Goal: Ask a question: Seek information or help from site administrators or community

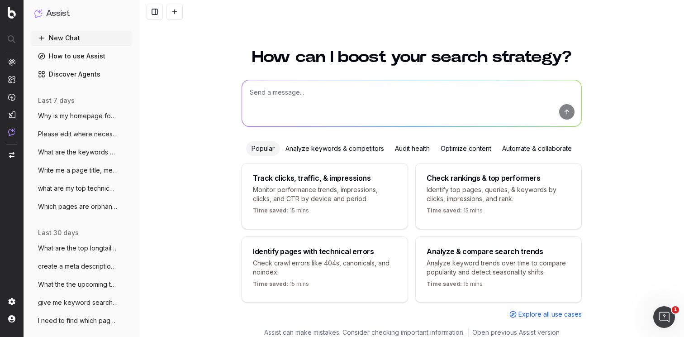
scroll to position [14, 0]
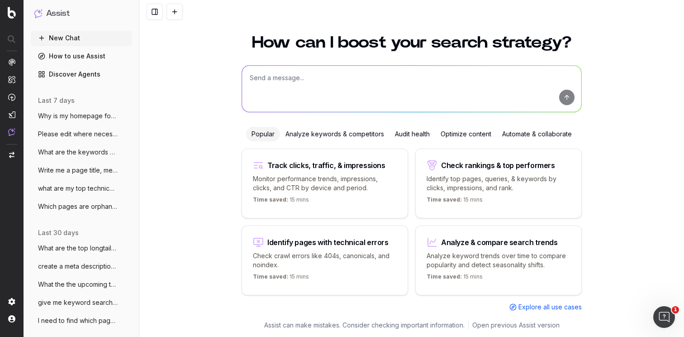
click at [335, 87] on textarea at bounding box center [411, 89] width 339 height 46
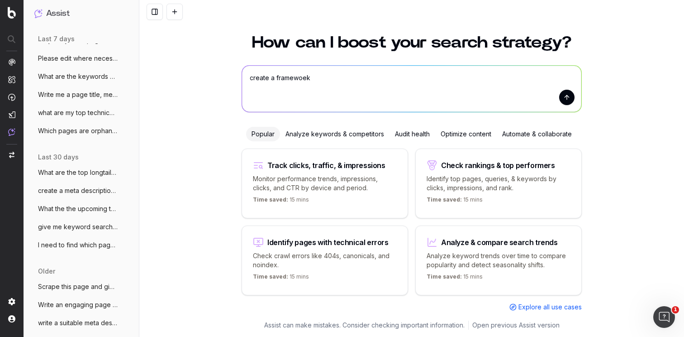
scroll to position [0, 0]
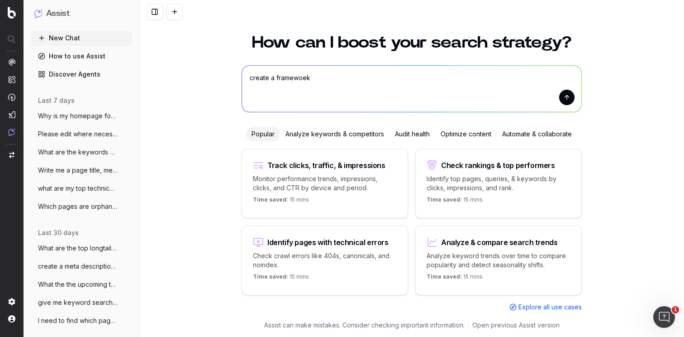
click at [308, 78] on textarea "create a framewoek" at bounding box center [411, 89] width 339 height 46
type textarea "create a framework to do internal linking"
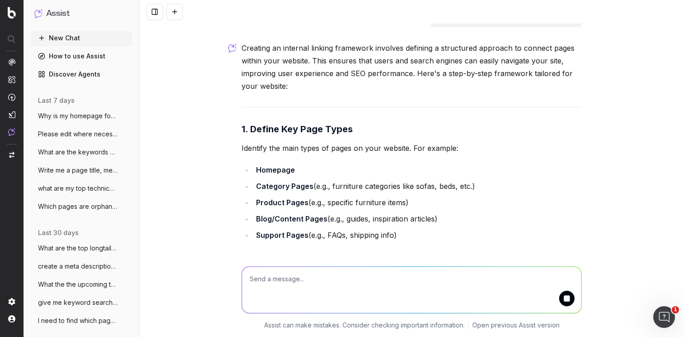
scroll to position [6, 0]
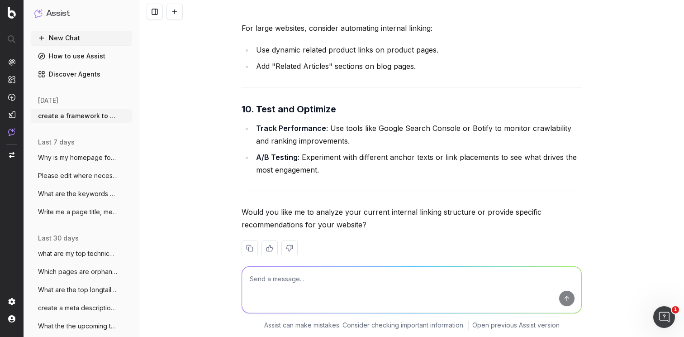
scroll to position [1098, 0]
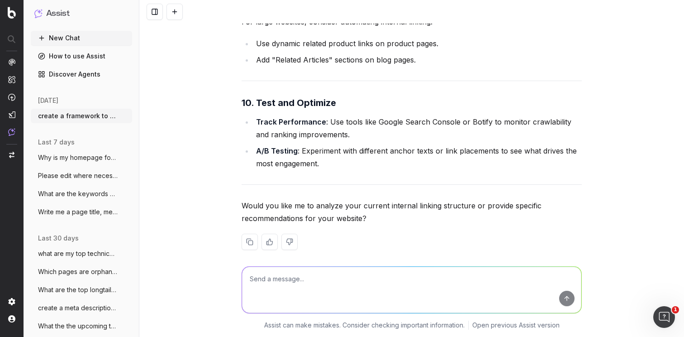
click at [78, 159] on span "Why is my homepage for all markets seein" at bounding box center [78, 157] width 80 height 9
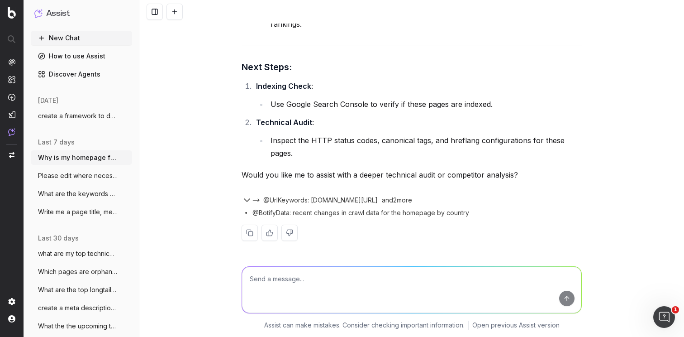
scroll to position [1056, 0]
